Goal: Transaction & Acquisition: Purchase product/service

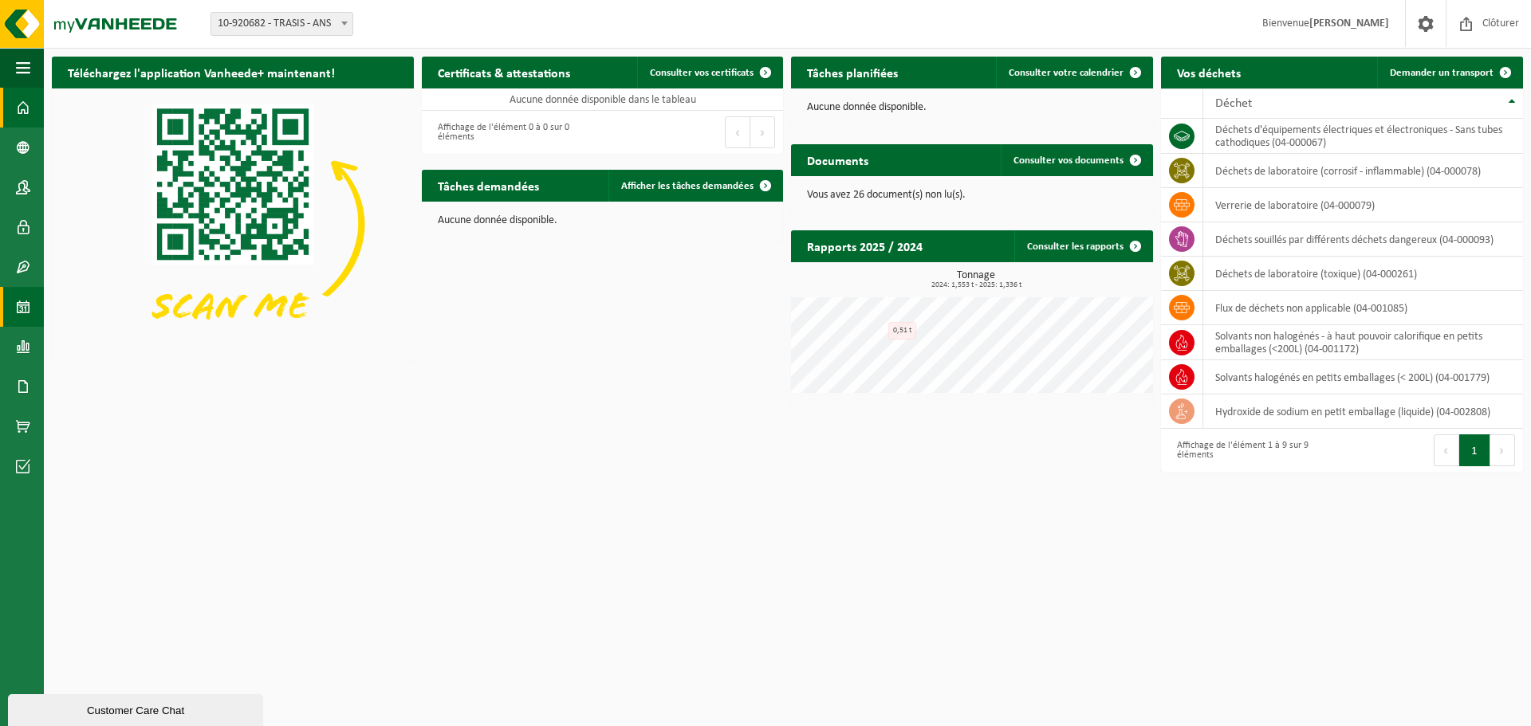
click at [24, 312] on span at bounding box center [23, 307] width 14 height 40
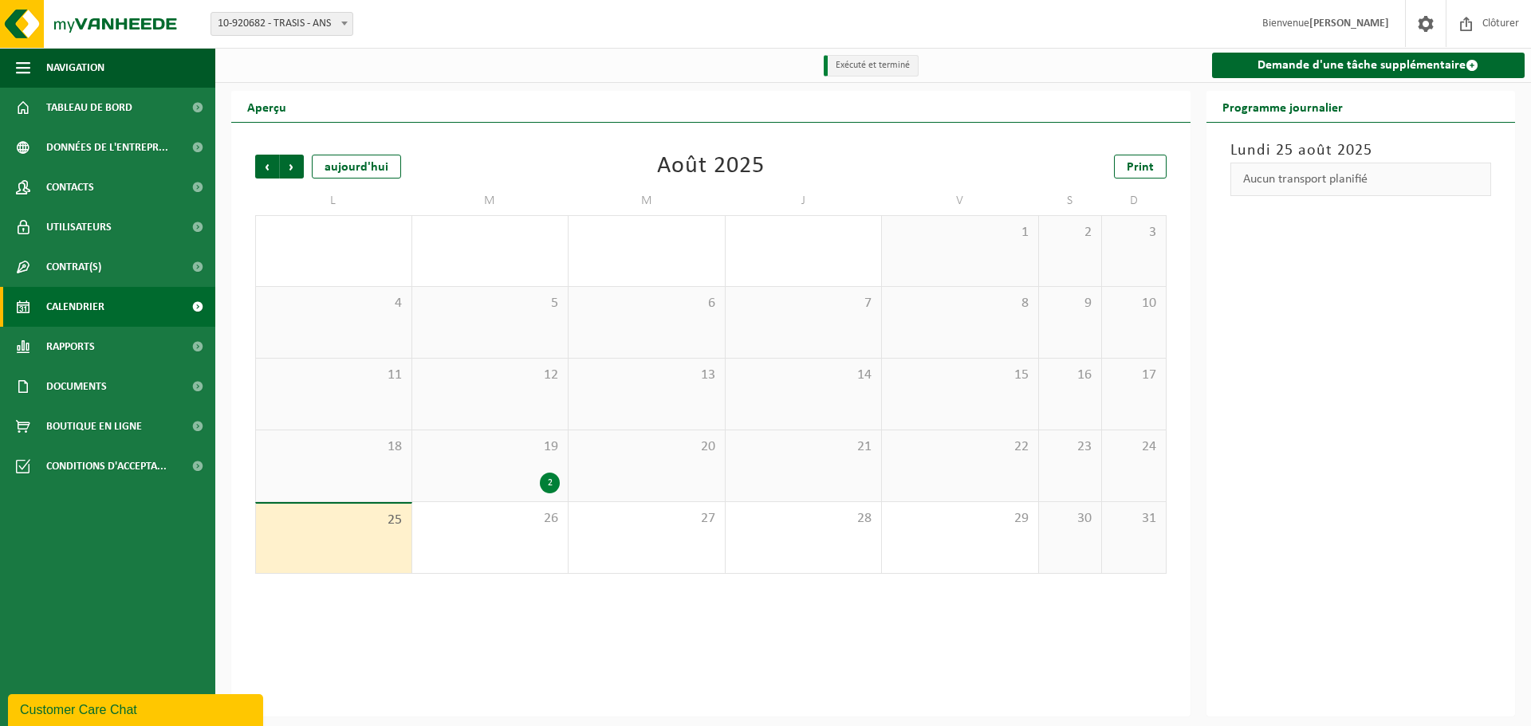
click at [551, 483] on div "2" at bounding box center [550, 483] width 20 height 21
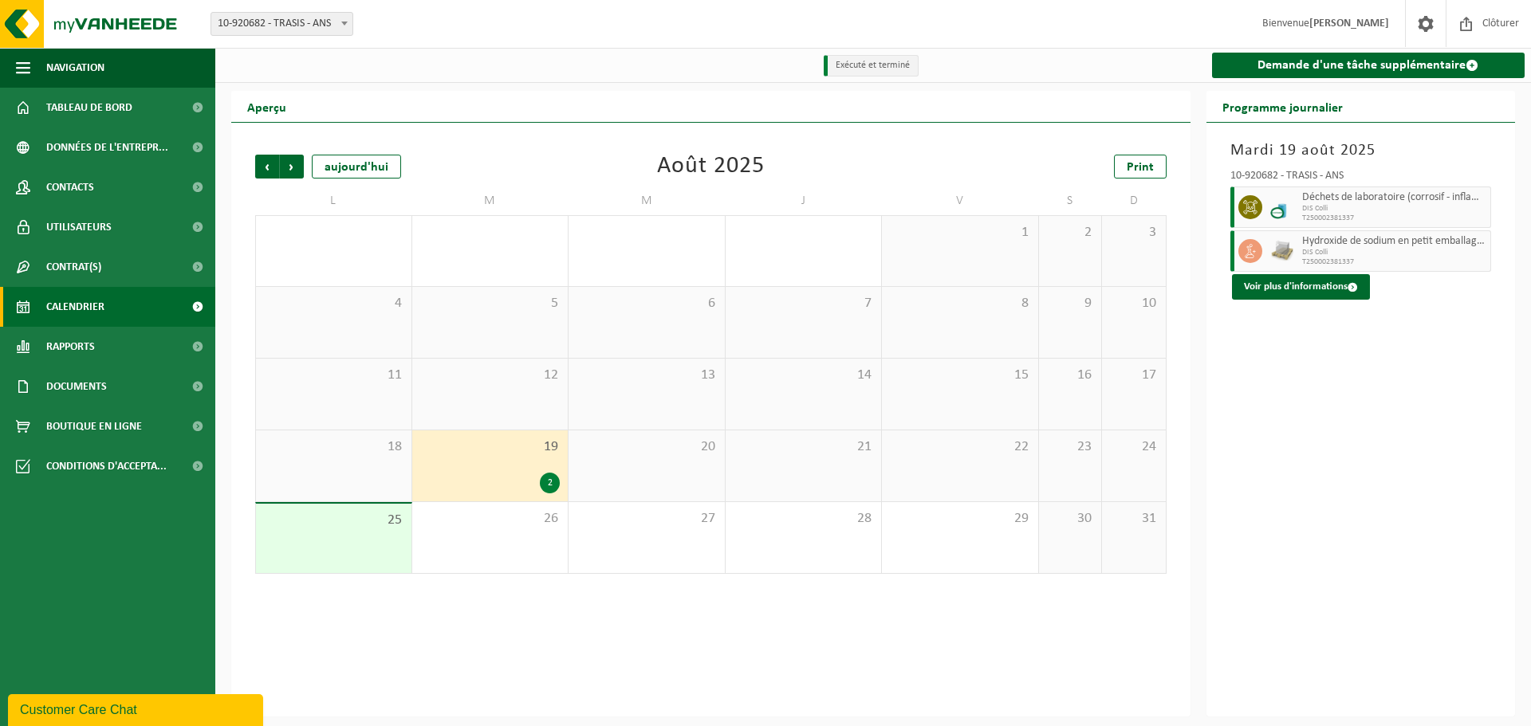
click at [1394, 458] on div "[DATE] 10-920682 - TRASIS - ANS Déchets de laboratoire (corrosif - inflammable)…" at bounding box center [1360, 420] width 309 height 594
click at [281, 165] on span "Suivant" at bounding box center [292, 167] width 24 height 24
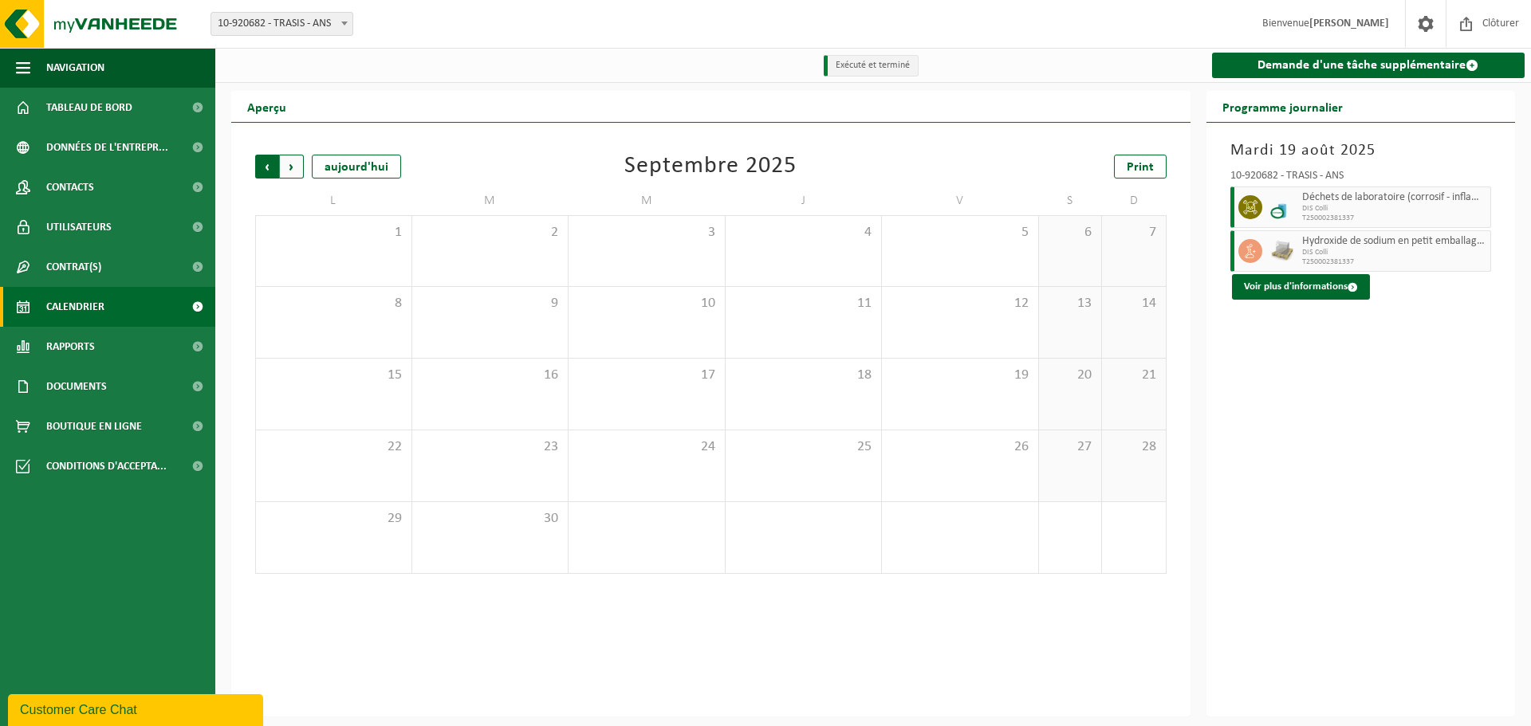
click at [298, 170] on span "Suivant" at bounding box center [292, 167] width 24 height 24
click at [270, 168] on span "Précédent" at bounding box center [267, 167] width 24 height 24
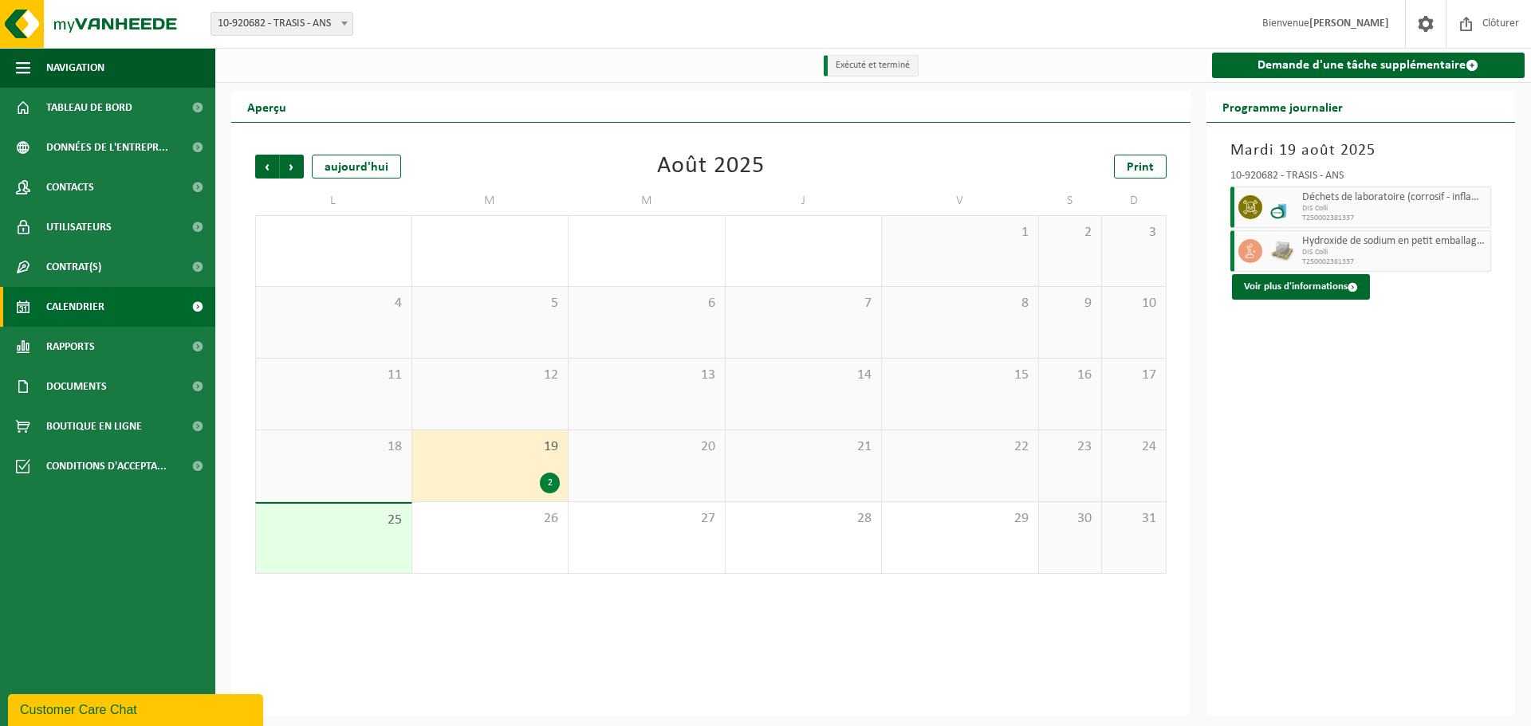
click at [270, 168] on span "Précédent" at bounding box center [267, 167] width 24 height 24
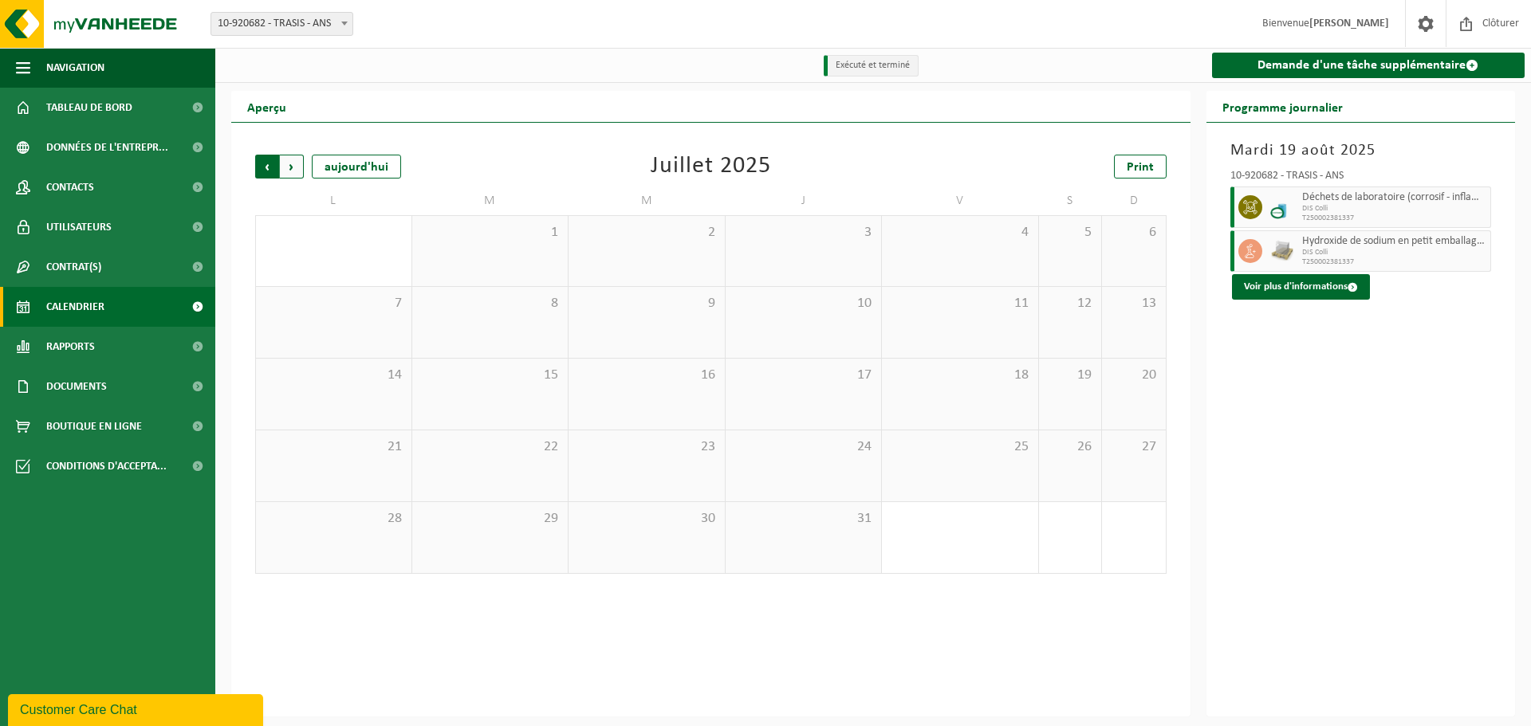
click at [296, 168] on span "Suivant" at bounding box center [292, 167] width 24 height 24
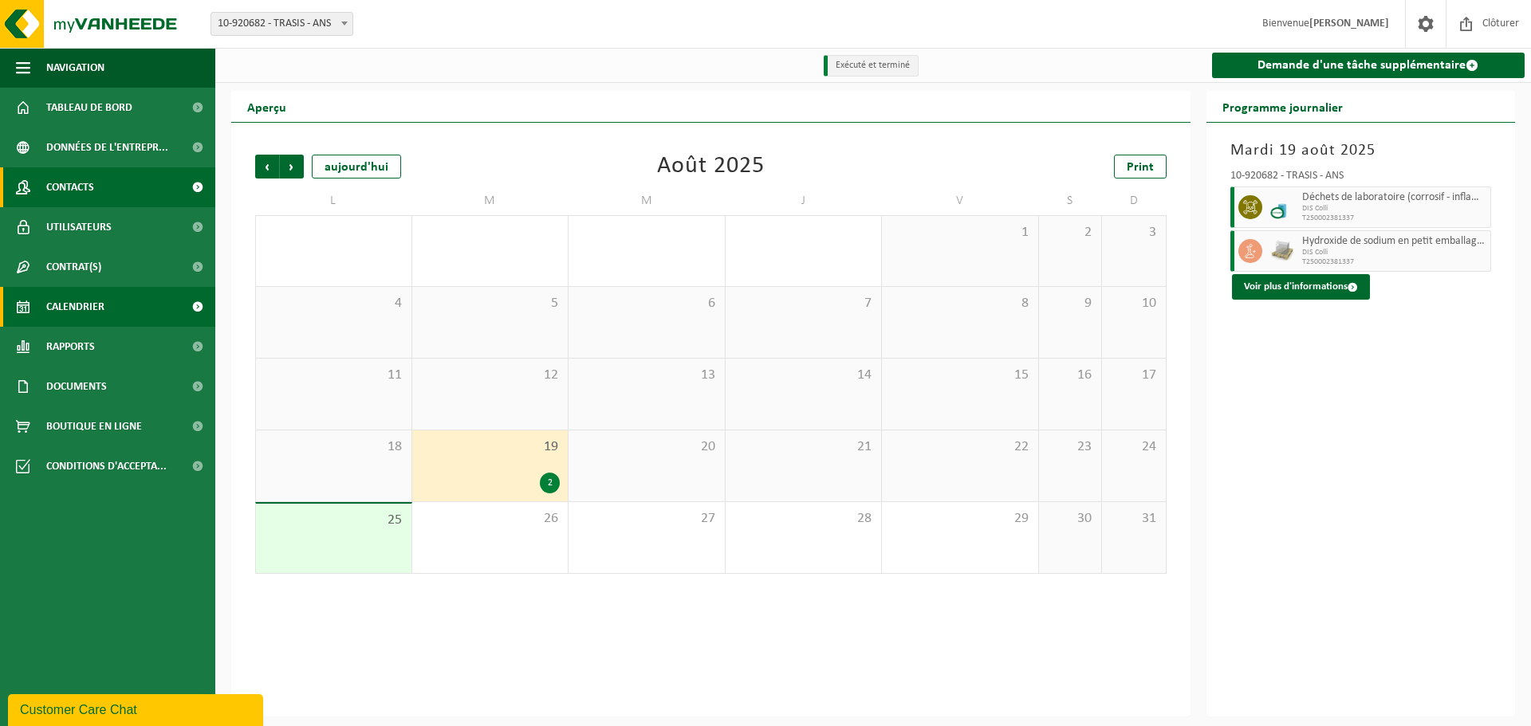
click at [112, 179] on link "Contacts" at bounding box center [107, 187] width 215 height 40
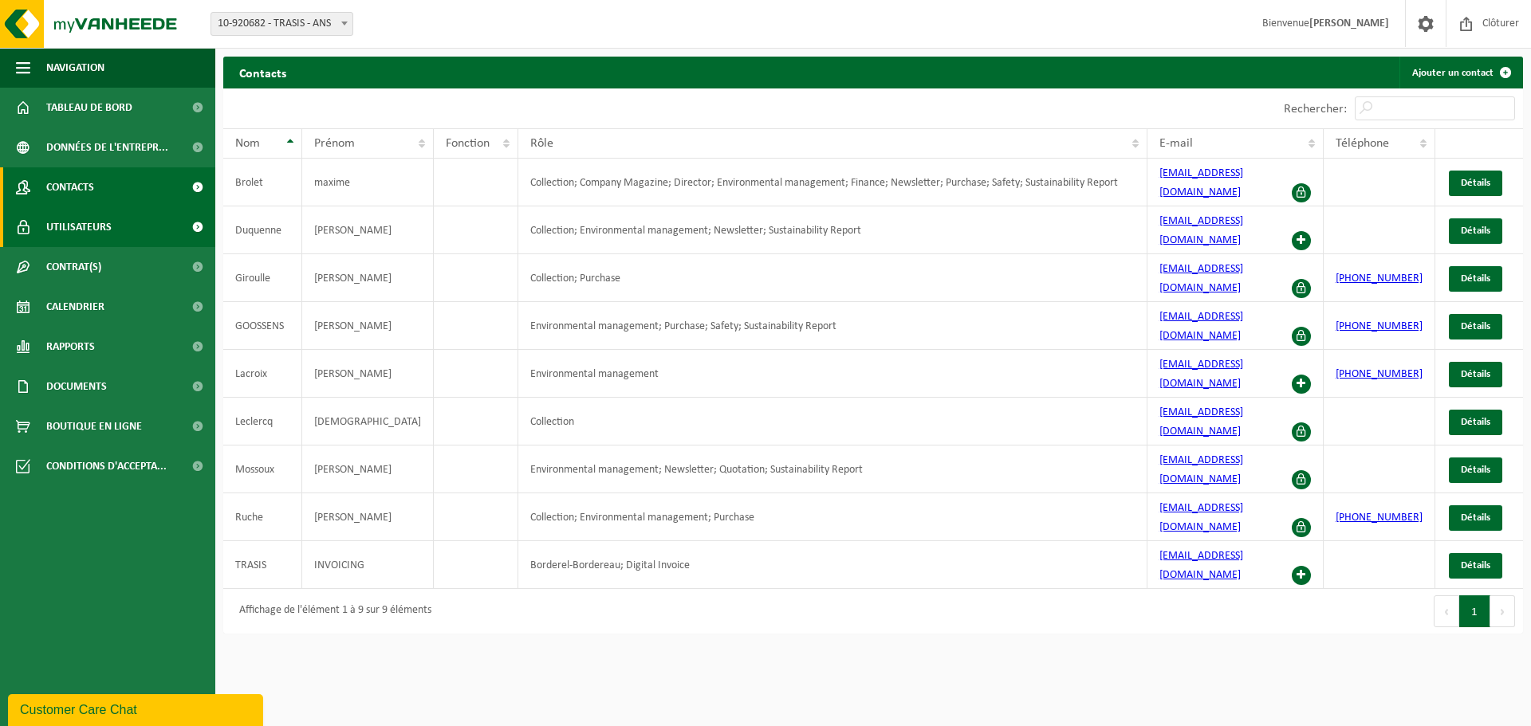
click at [99, 216] on span "Utilisateurs" at bounding box center [78, 227] width 65 height 40
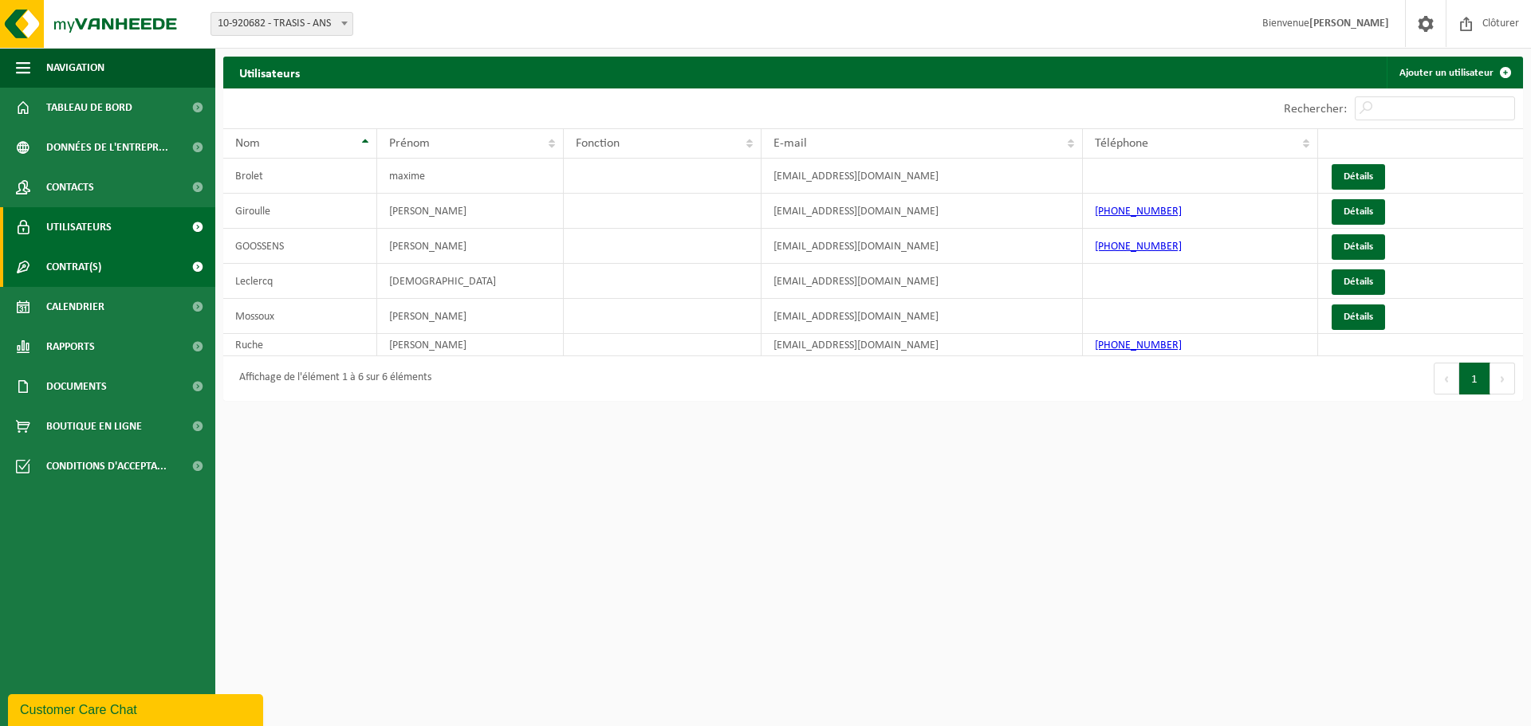
click at [96, 272] on span "Contrat(s)" at bounding box center [73, 267] width 55 height 40
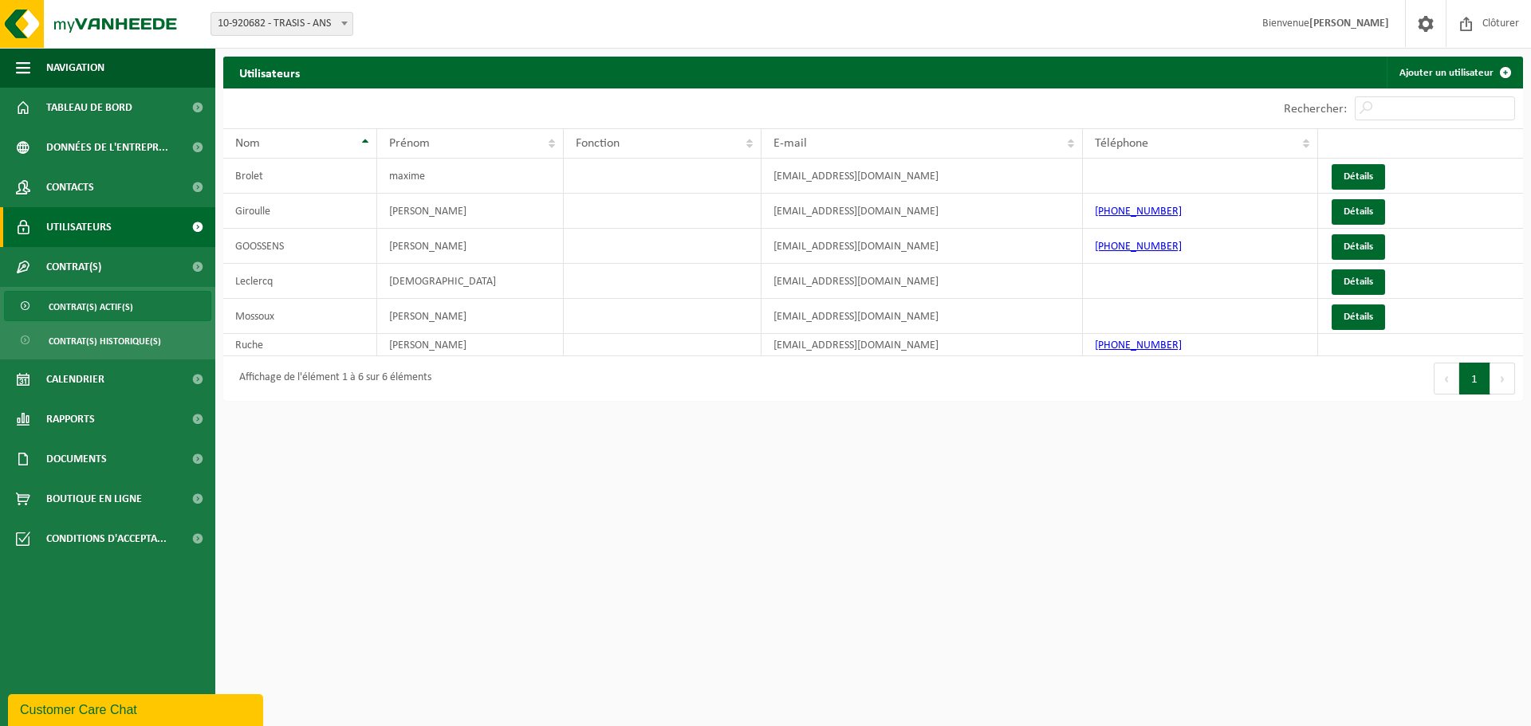
click at [142, 311] on link "Contrat(s) actif(s)" at bounding box center [107, 306] width 207 height 30
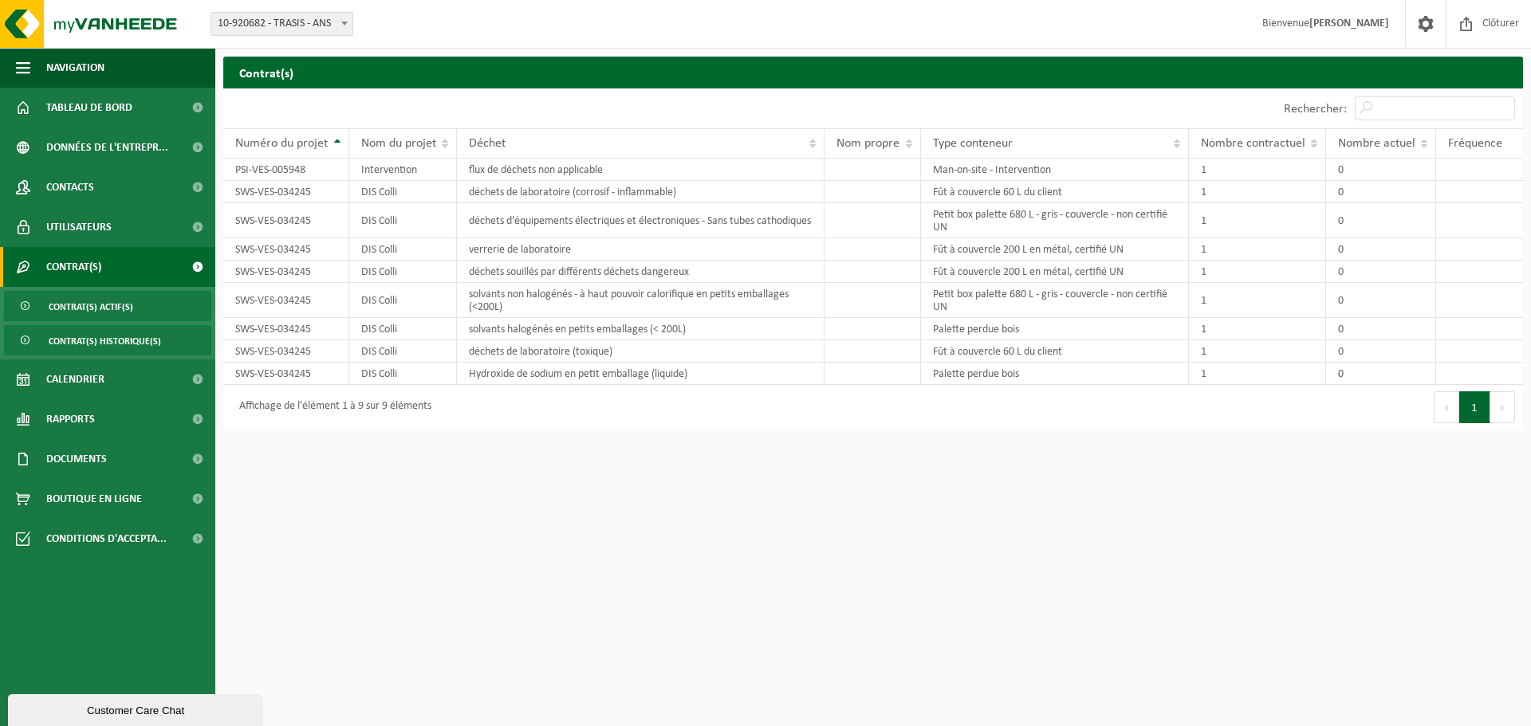
click at [116, 336] on span "Contrat(s) historique(s)" at bounding box center [105, 341] width 112 height 30
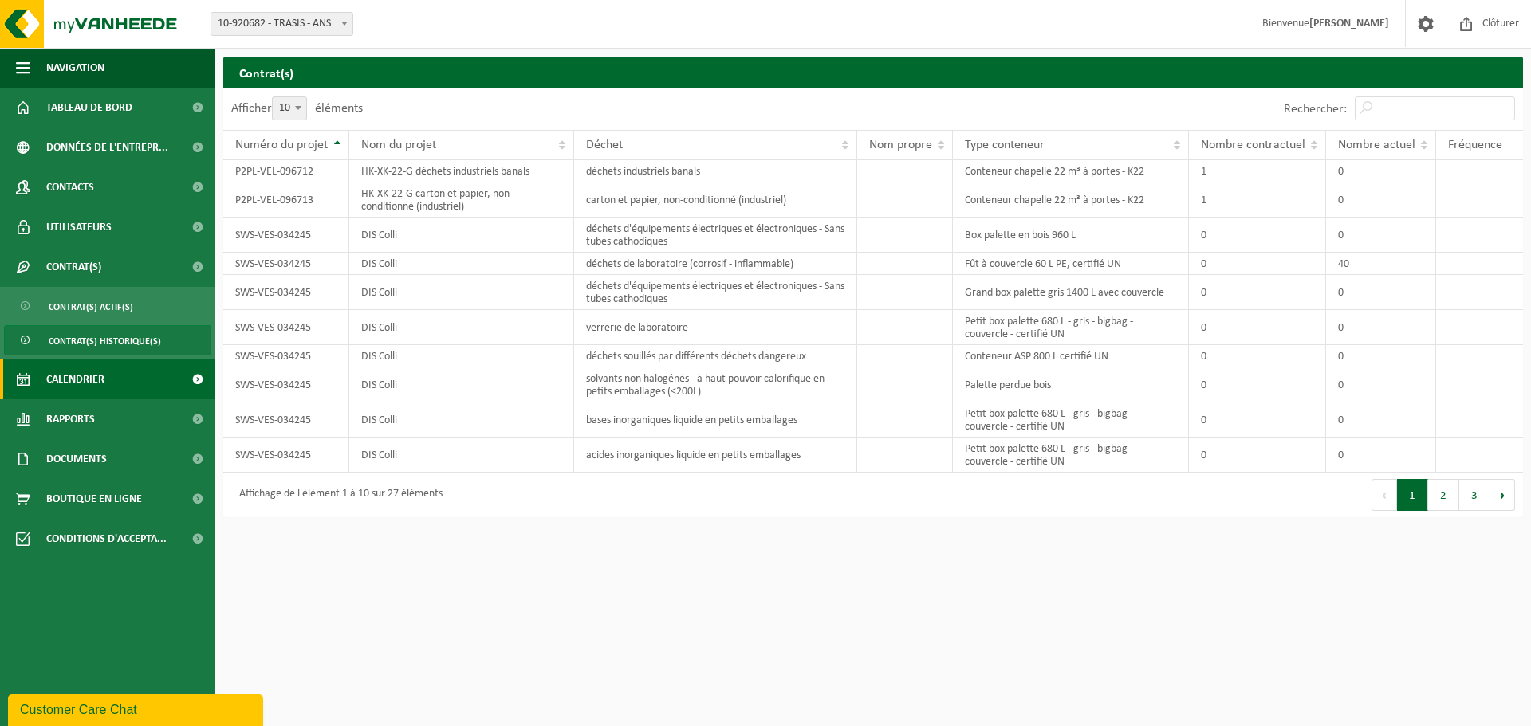
click at [123, 387] on link "Calendrier" at bounding box center [107, 380] width 215 height 40
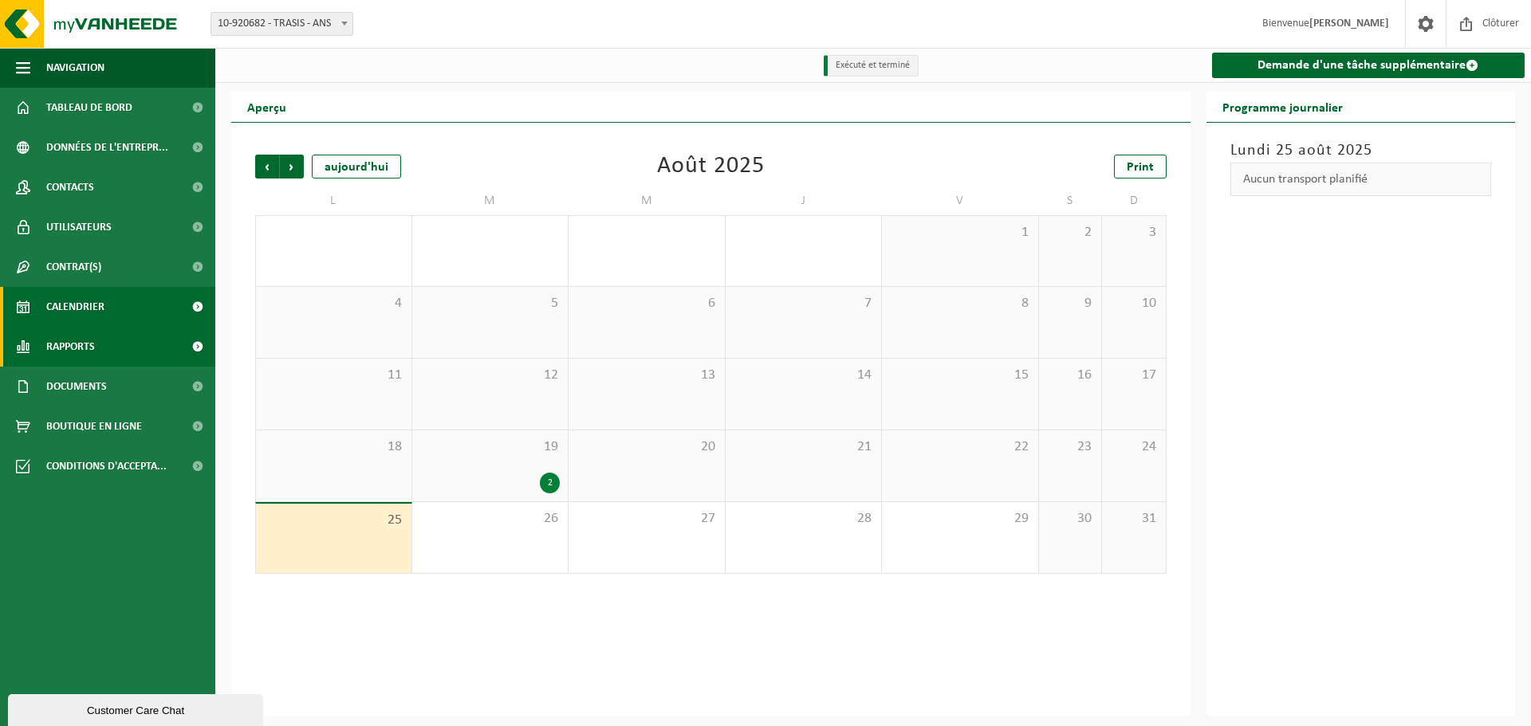
click at [120, 352] on link "Rapports" at bounding box center [107, 347] width 215 height 40
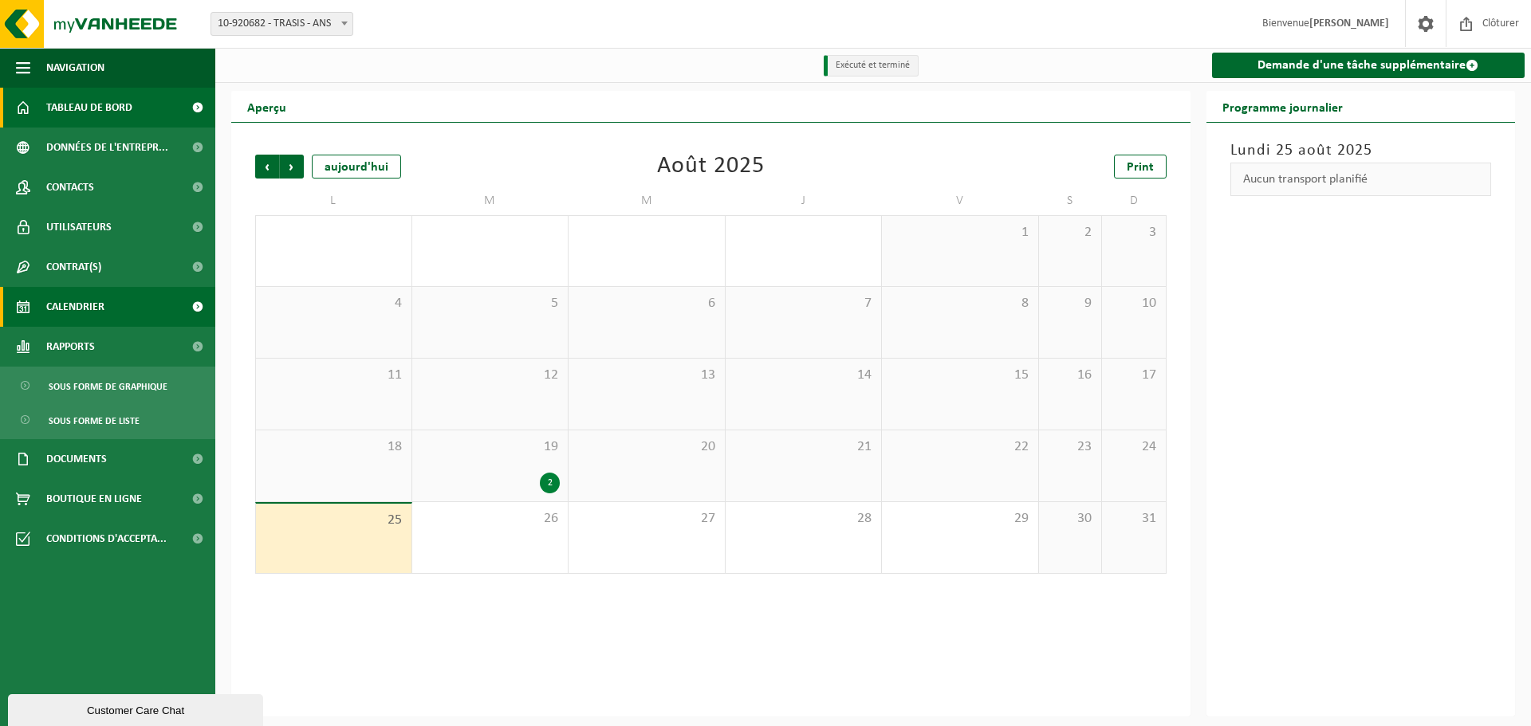
click at [78, 101] on span "Tableau de bord" at bounding box center [89, 108] width 86 height 40
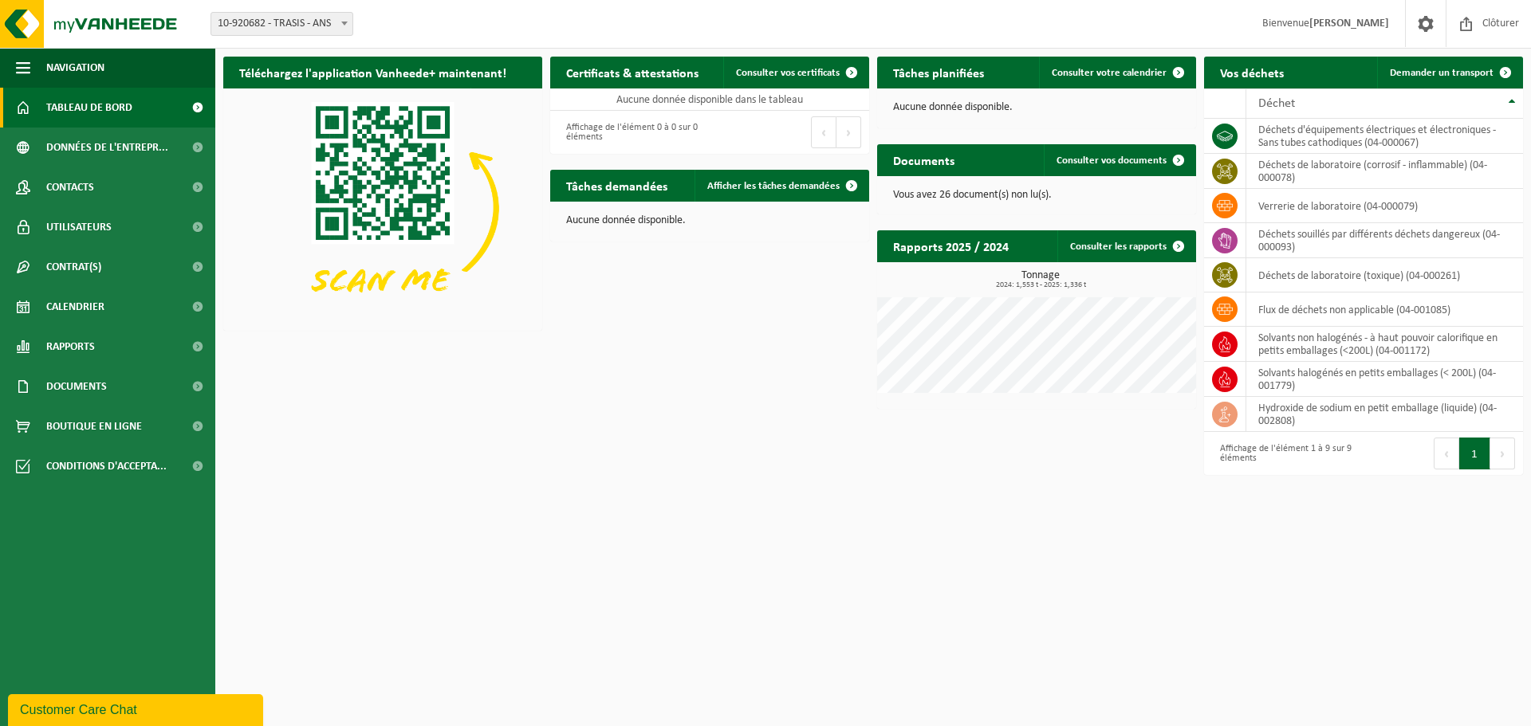
click at [323, 17] on span "10-920682 - TRASIS - ANS" at bounding box center [281, 24] width 141 height 22
click at [651, 290] on div "Téléchargez l'application Vanheede+ maintenant! Cachez Certificats & attestatio…" at bounding box center [872, 266] width 1307 height 434
click at [124, 423] on span "Boutique en ligne" at bounding box center [94, 427] width 96 height 40
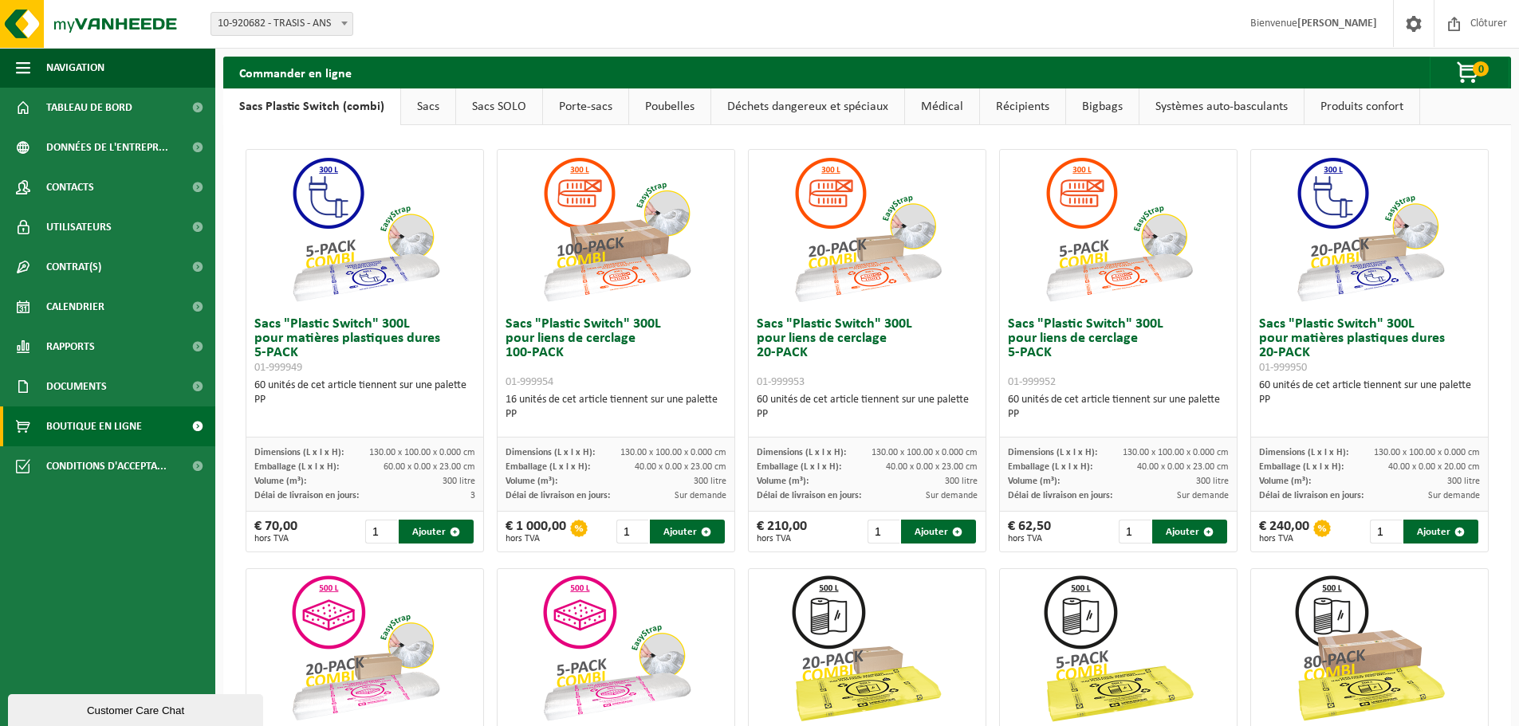
click at [683, 100] on link "Poubelles" at bounding box center [669, 106] width 81 height 37
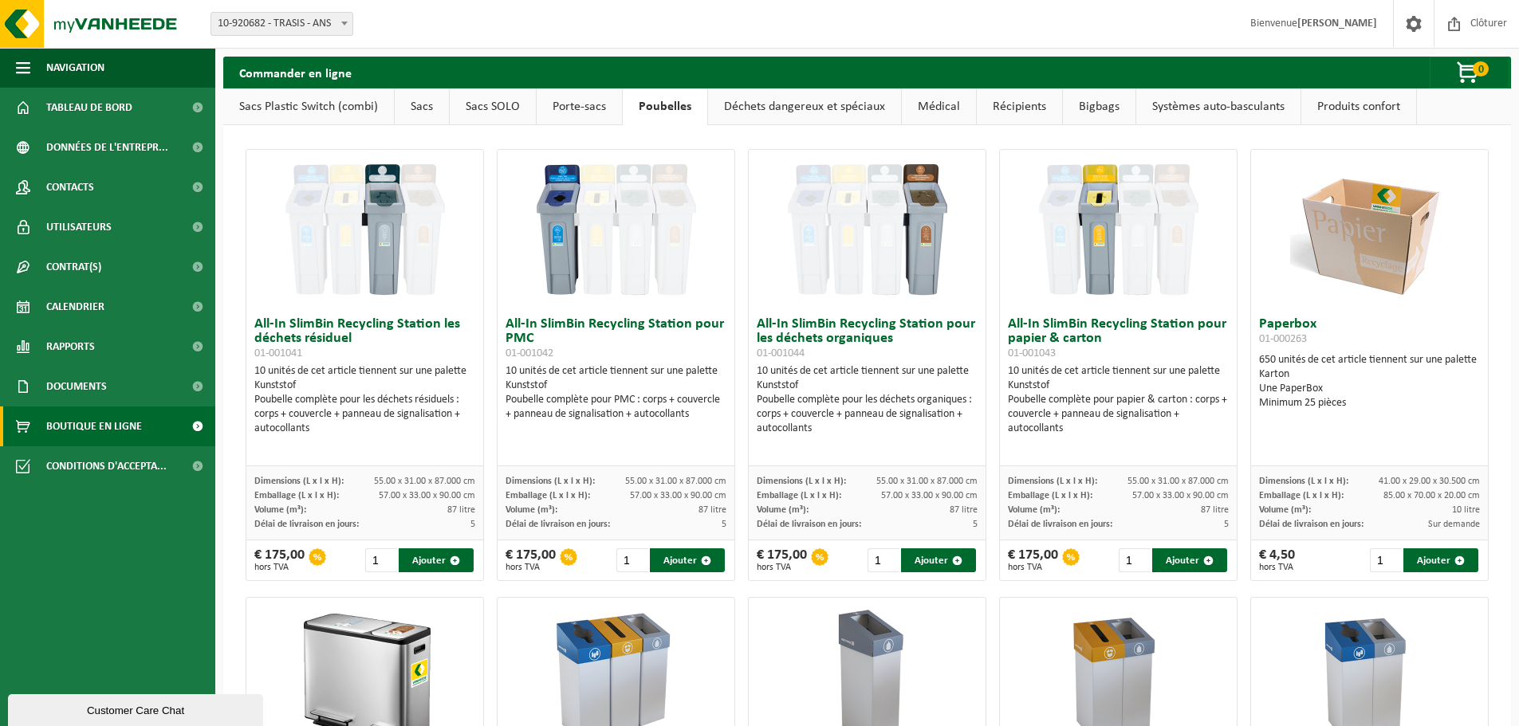
click at [816, 123] on link "Déchets dangereux et spéciaux" at bounding box center [804, 106] width 193 height 37
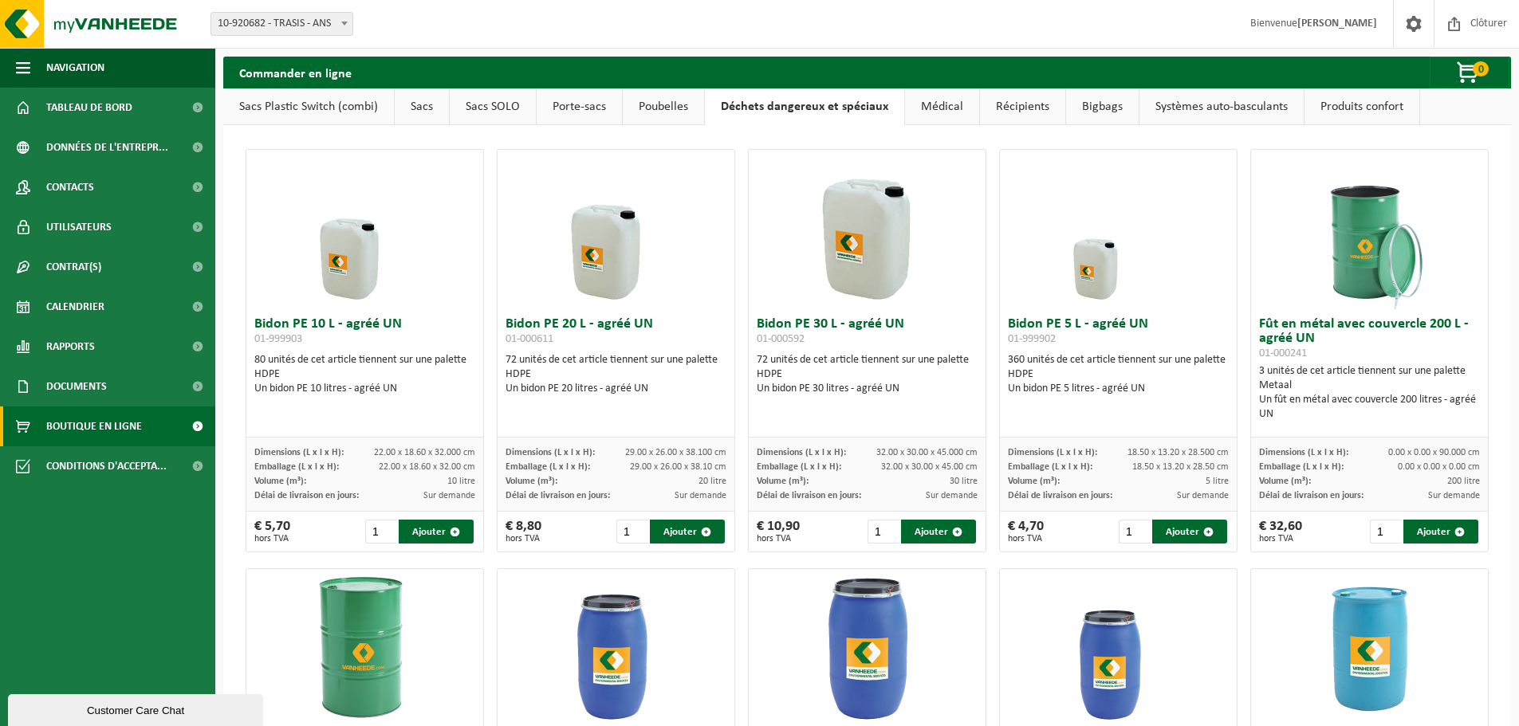
click at [936, 112] on link "Médical" at bounding box center [942, 106] width 74 height 37
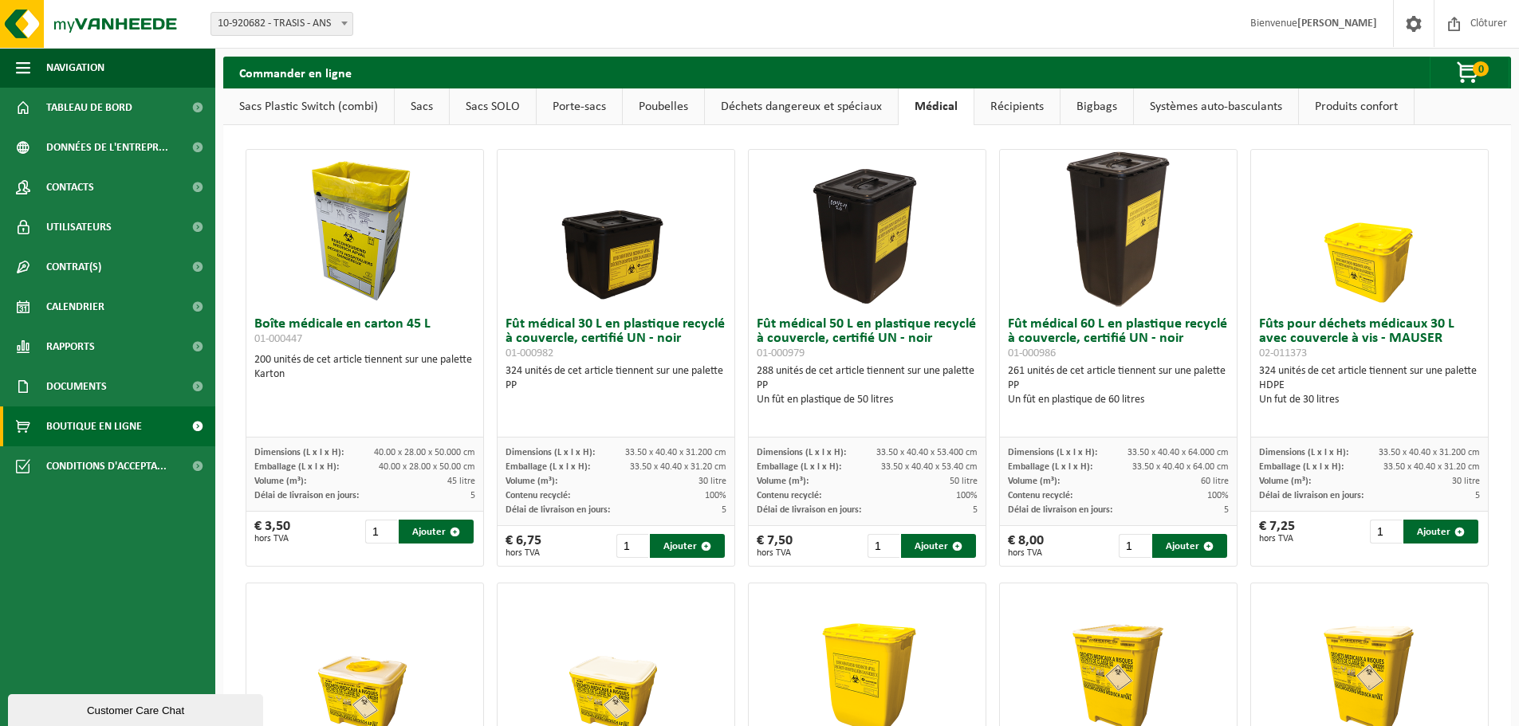
click at [1175, 103] on link "Systèmes auto-basculants" at bounding box center [1216, 106] width 164 height 37
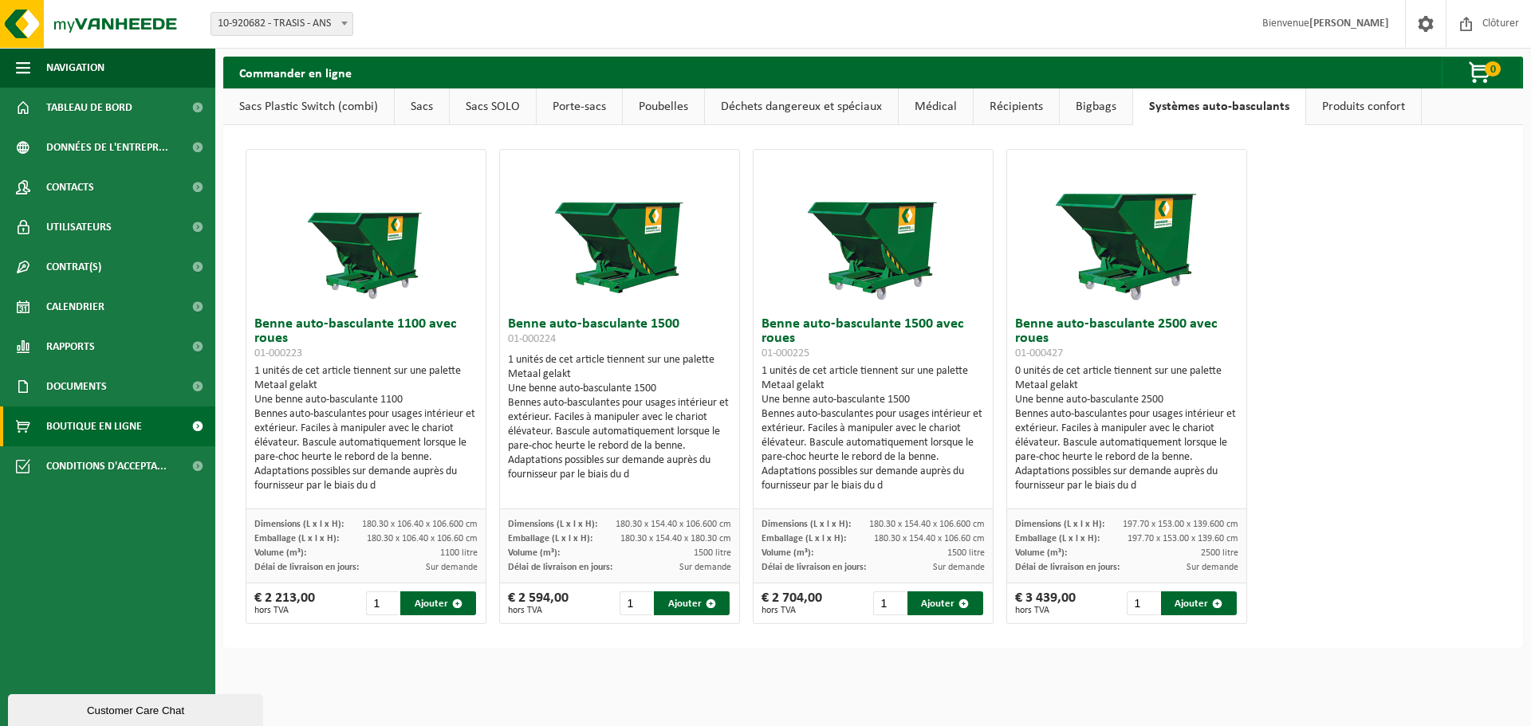
click at [1335, 103] on link "Produits confort" at bounding box center [1363, 106] width 115 height 37
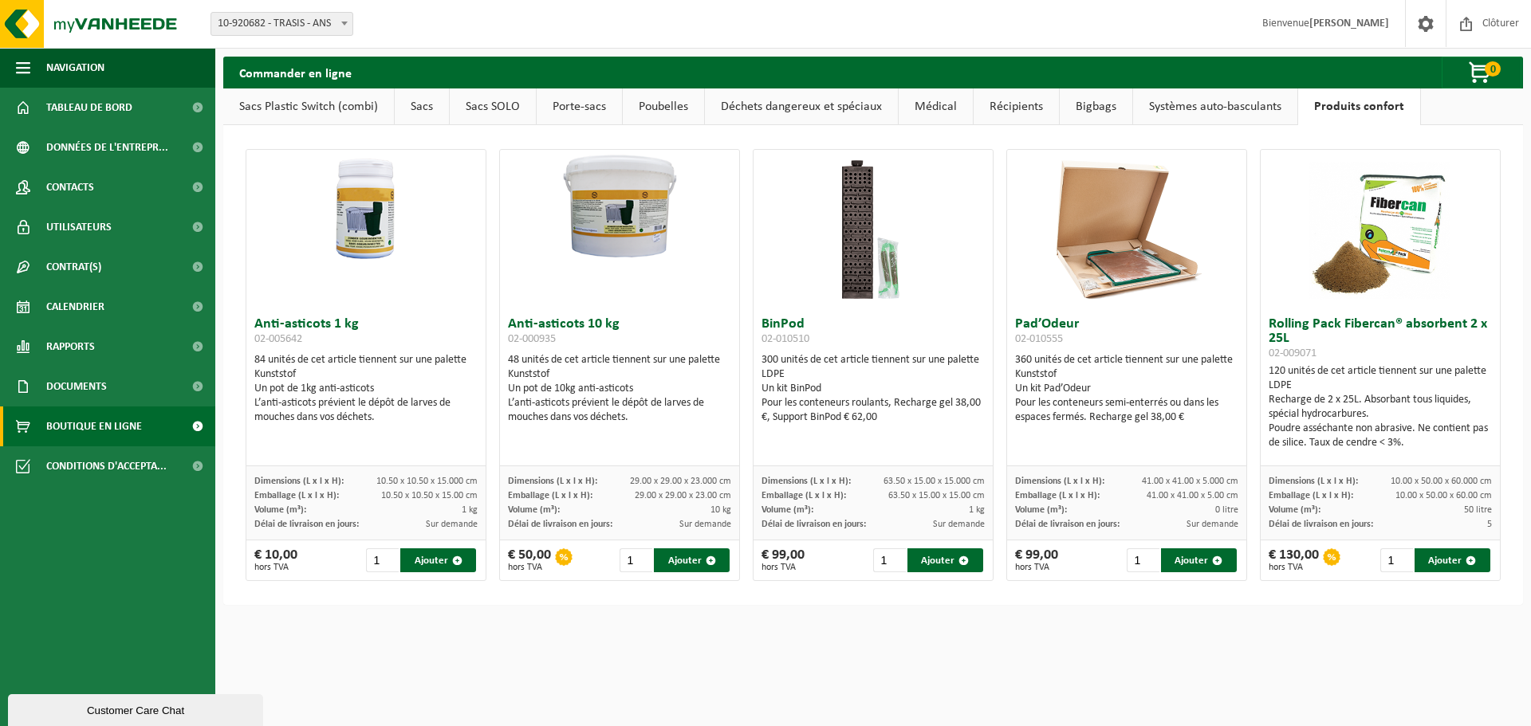
click at [1182, 104] on link "Systèmes auto-basculants" at bounding box center [1215, 106] width 164 height 37
